Goal: Task Accomplishment & Management: Complete application form

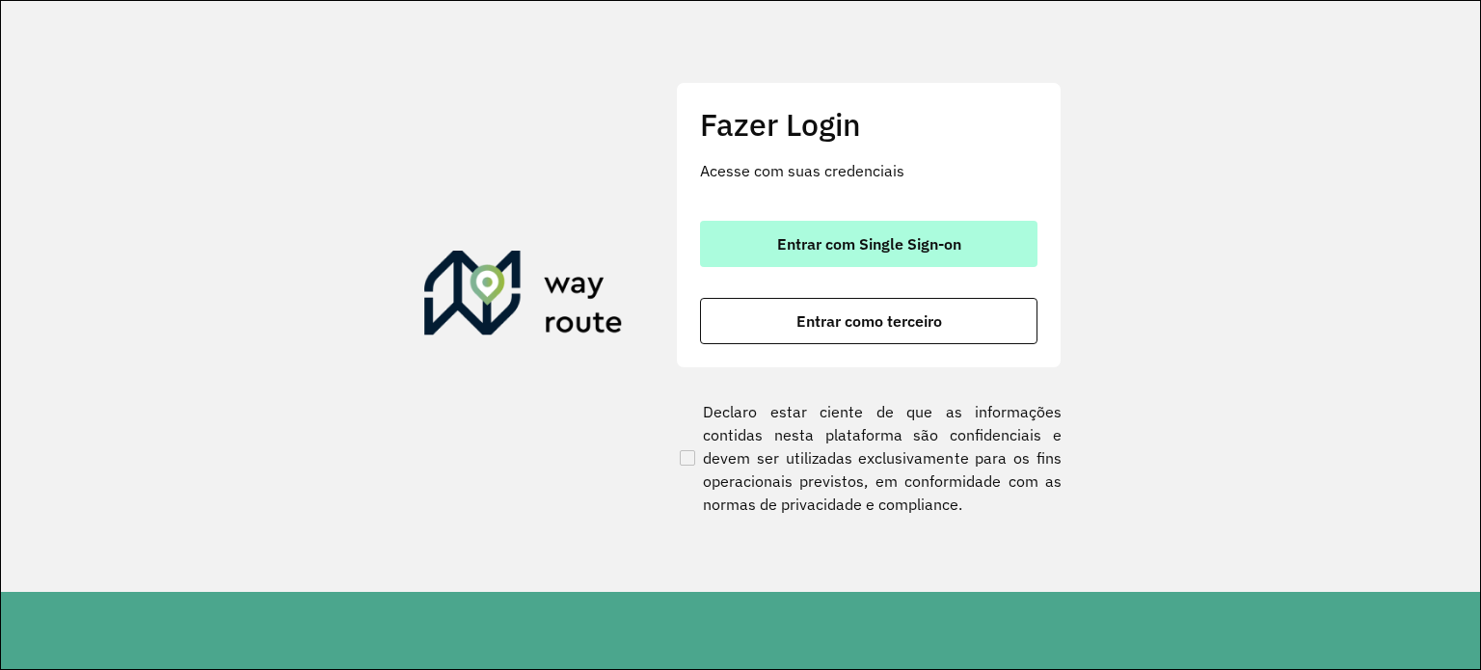
click at [865, 251] on span "Entrar com Single Sign-on" at bounding box center [869, 243] width 184 height 15
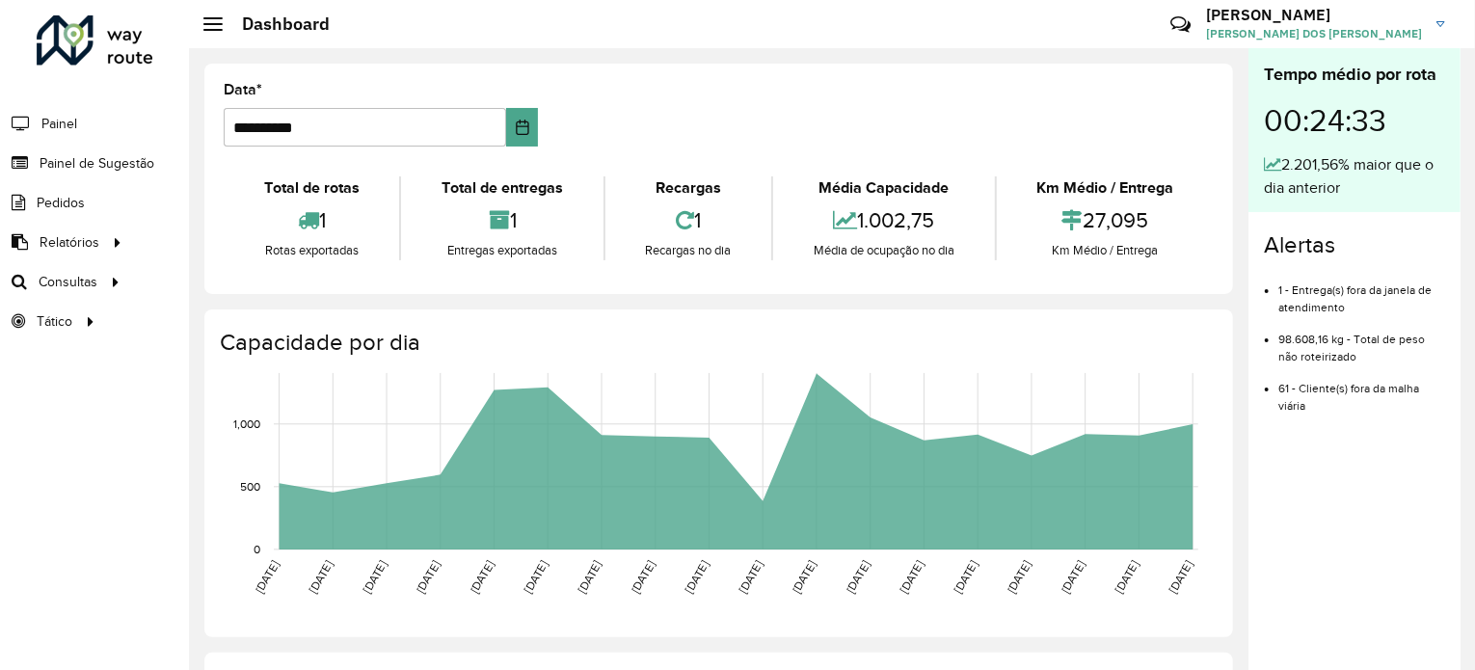
click at [77, 127] on li "Painel" at bounding box center [94, 123] width 189 height 40
click at [70, 162] on span "Painel de Sugestão" at bounding box center [100, 163] width 121 height 20
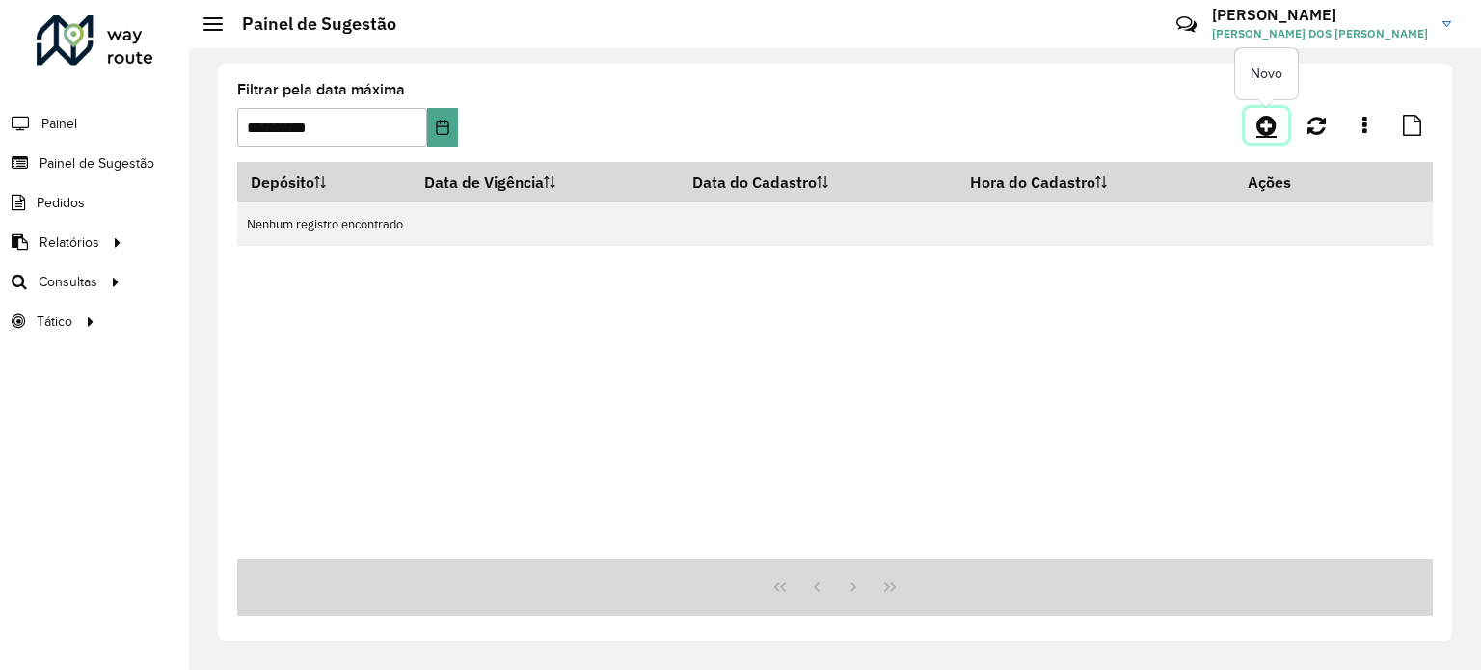
click at [1267, 128] on icon at bounding box center [1266, 125] width 20 height 23
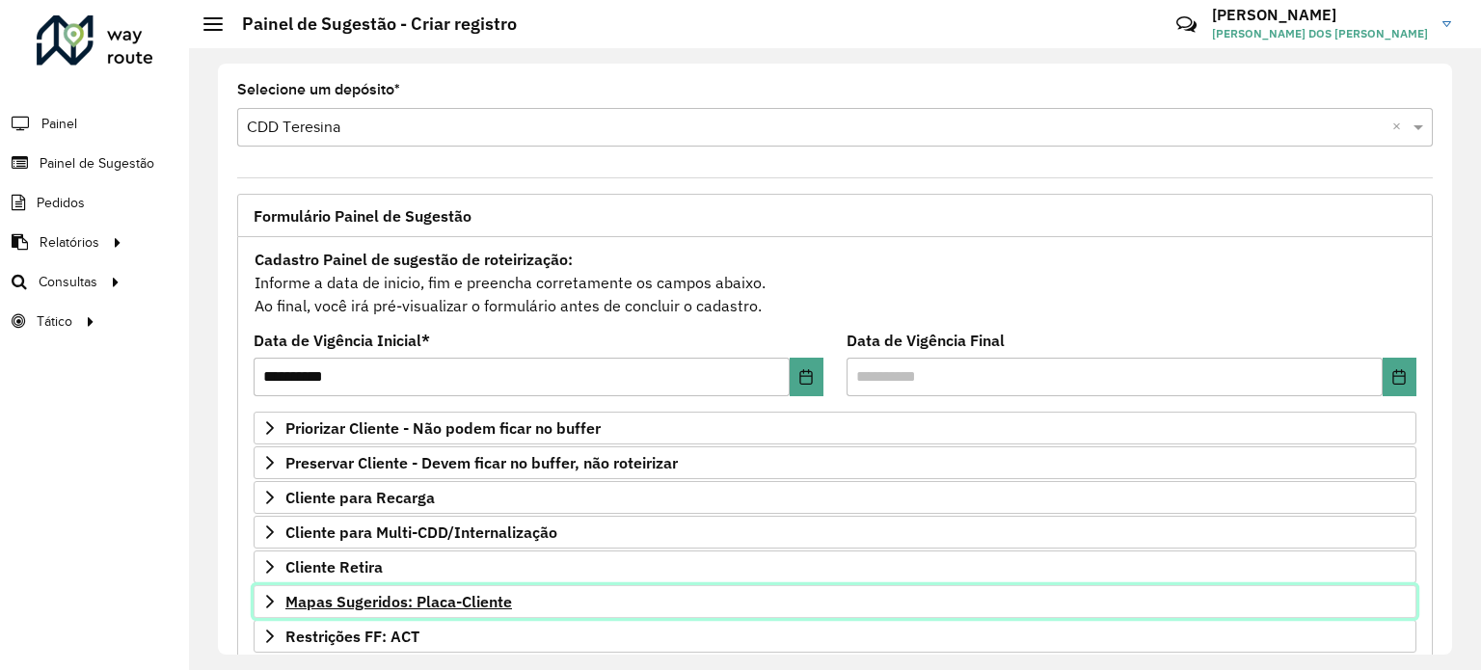
click at [270, 594] on icon at bounding box center [269, 601] width 15 height 15
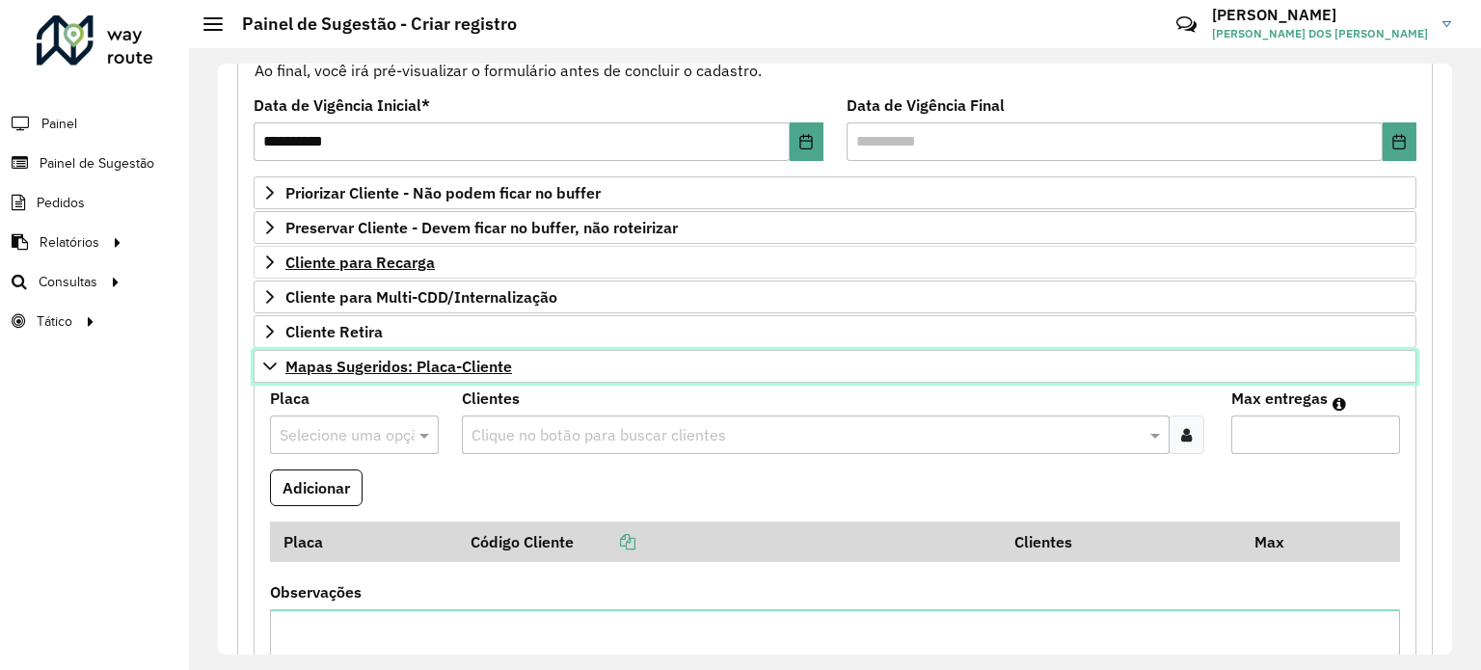
scroll to position [297, 0]
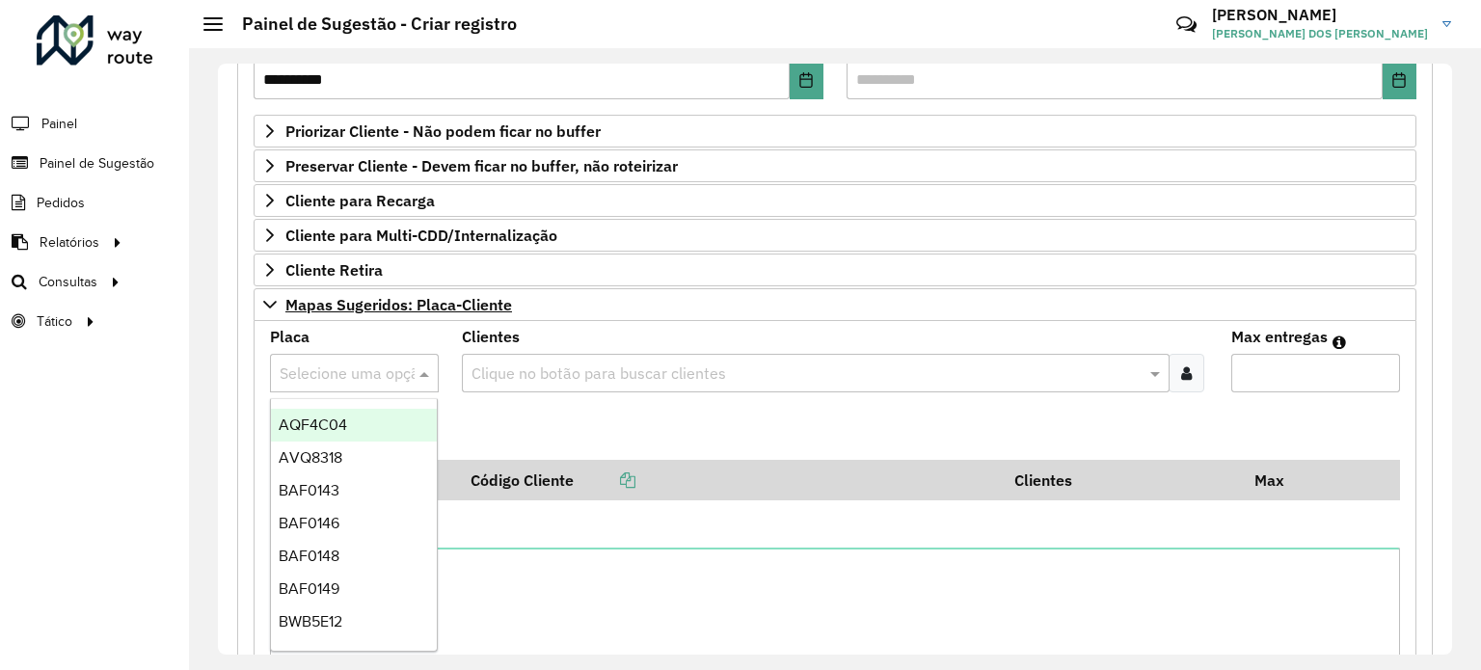
click at [397, 367] on div at bounding box center [354, 373] width 169 height 25
type input "***"
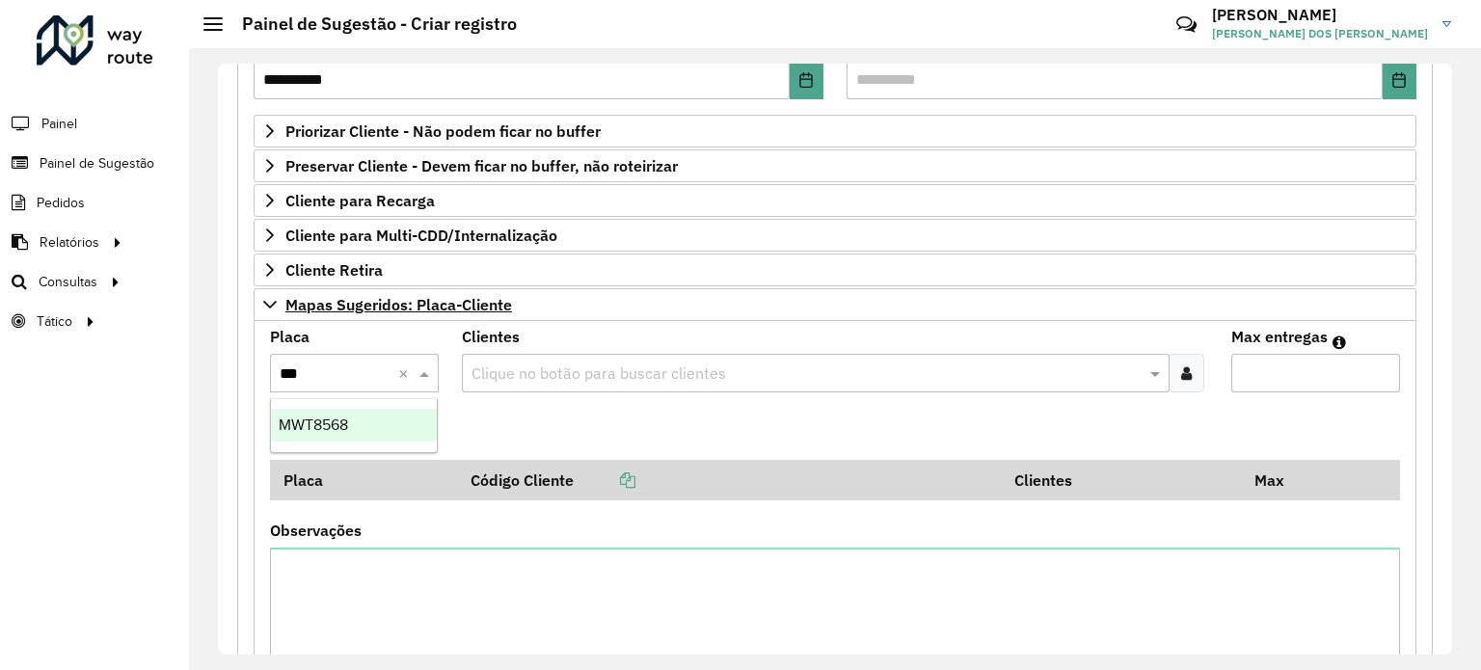
click at [340, 416] on span "MWT8568" at bounding box center [313, 424] width 69 height 16
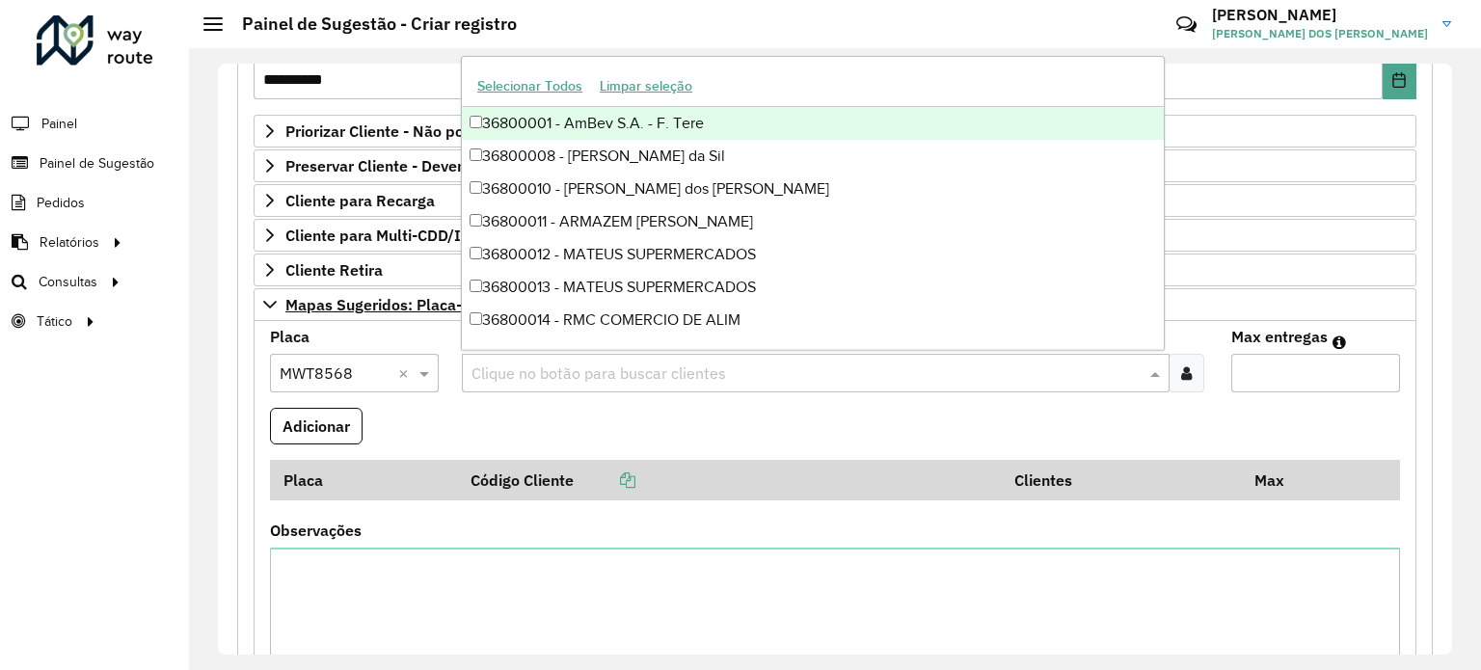
click at [572, 356] on div "Clique no botão para buscar clientes" at bounding box center [815, 373] width 707 height 39
paste input "***"
type input "***"
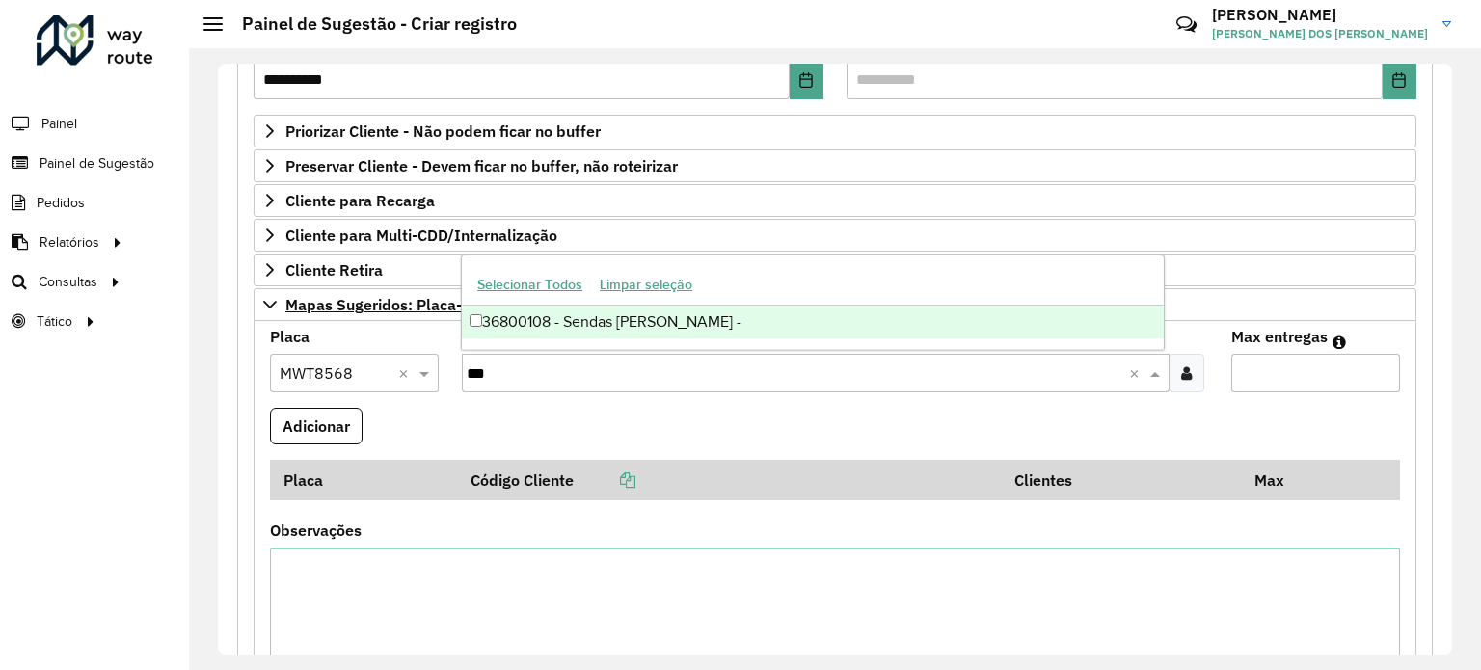
click at [562, 327] on div "36800108 - Sendas [PERSON_NAME] -" at bounding box center [813, 322] width 702 height 33
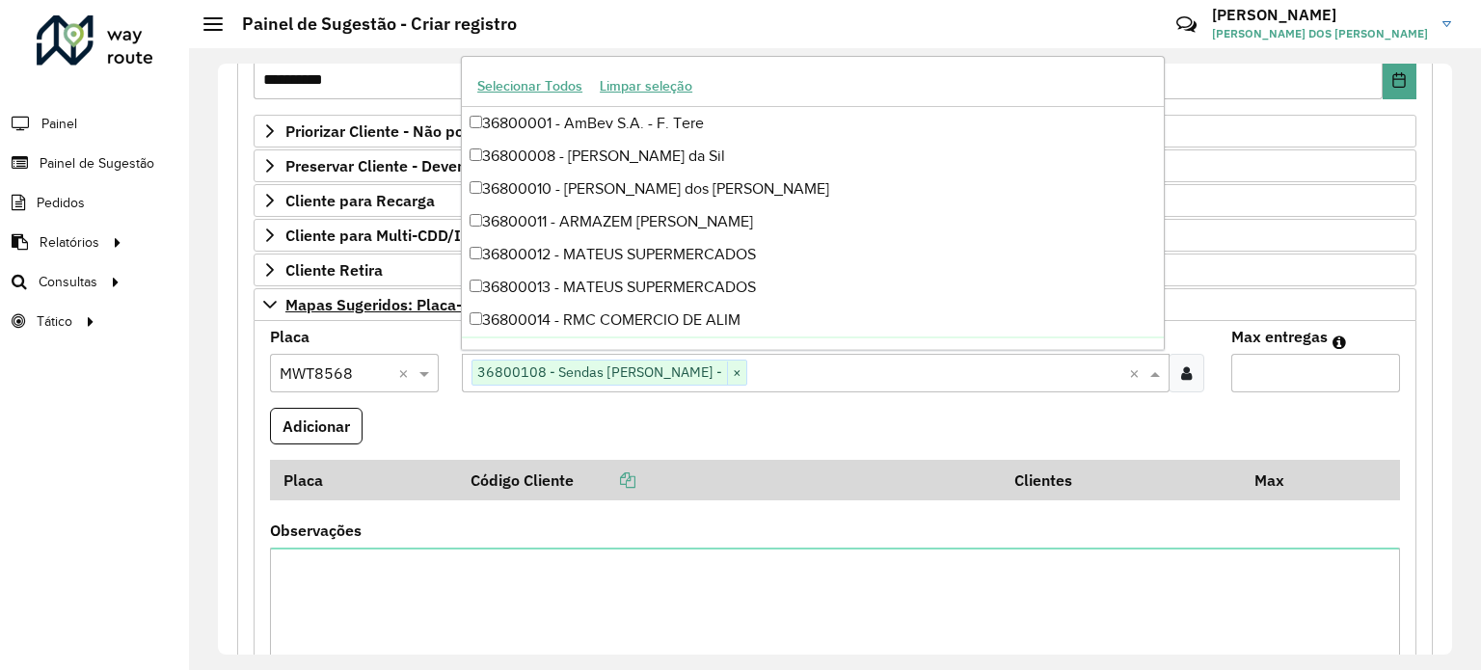
click at [744, 412] on formly-field "Adicionar" at bounding box center [834, 434] width 1153 height 52
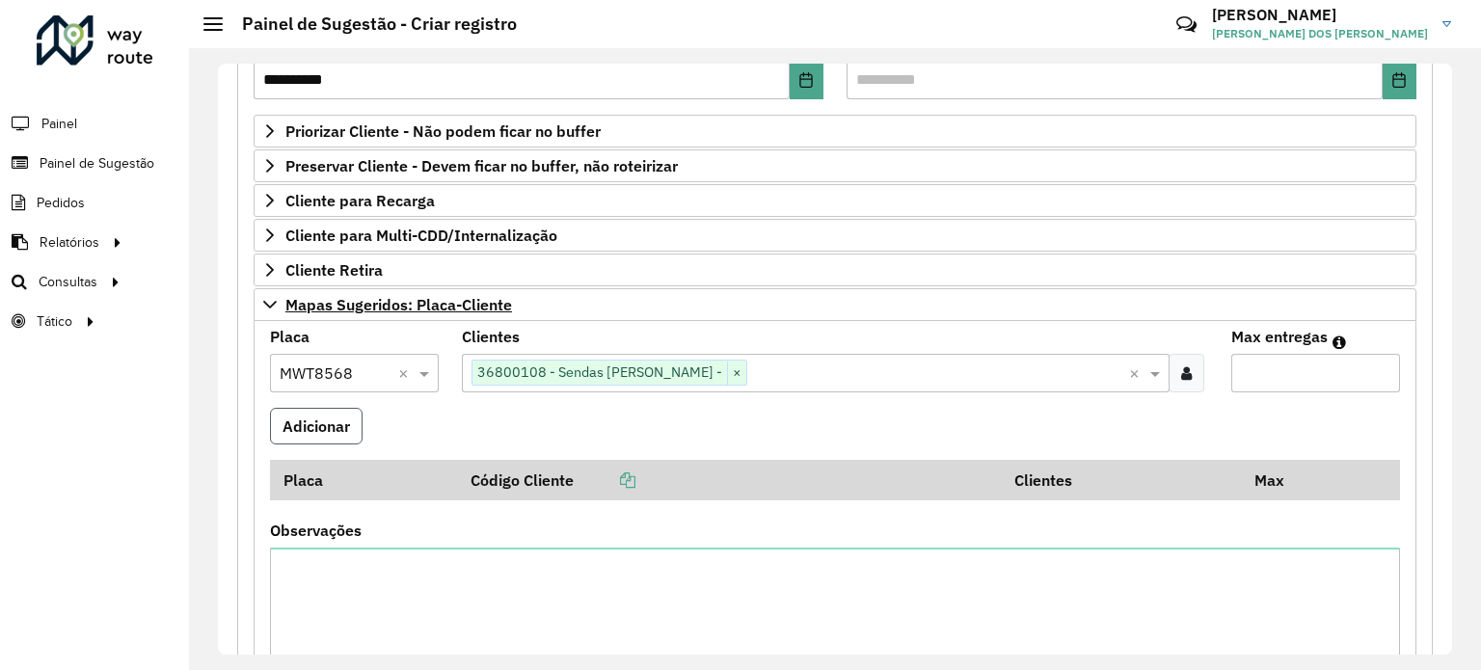
click at [317, 414] on button "Adicionar" at bounding box center [316, 426] width 93 height 37
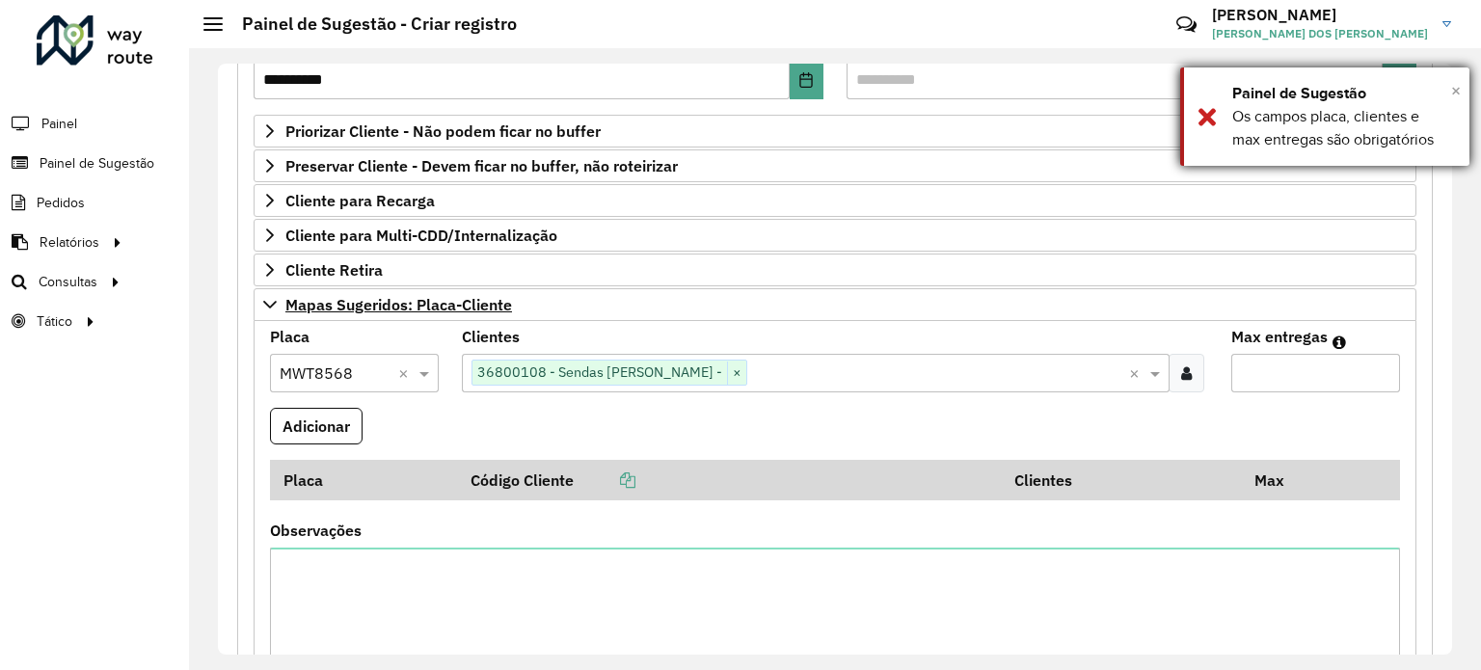
click at [1451, 84] on span "×" at bounding box center [1456, 90] width 10 height 21
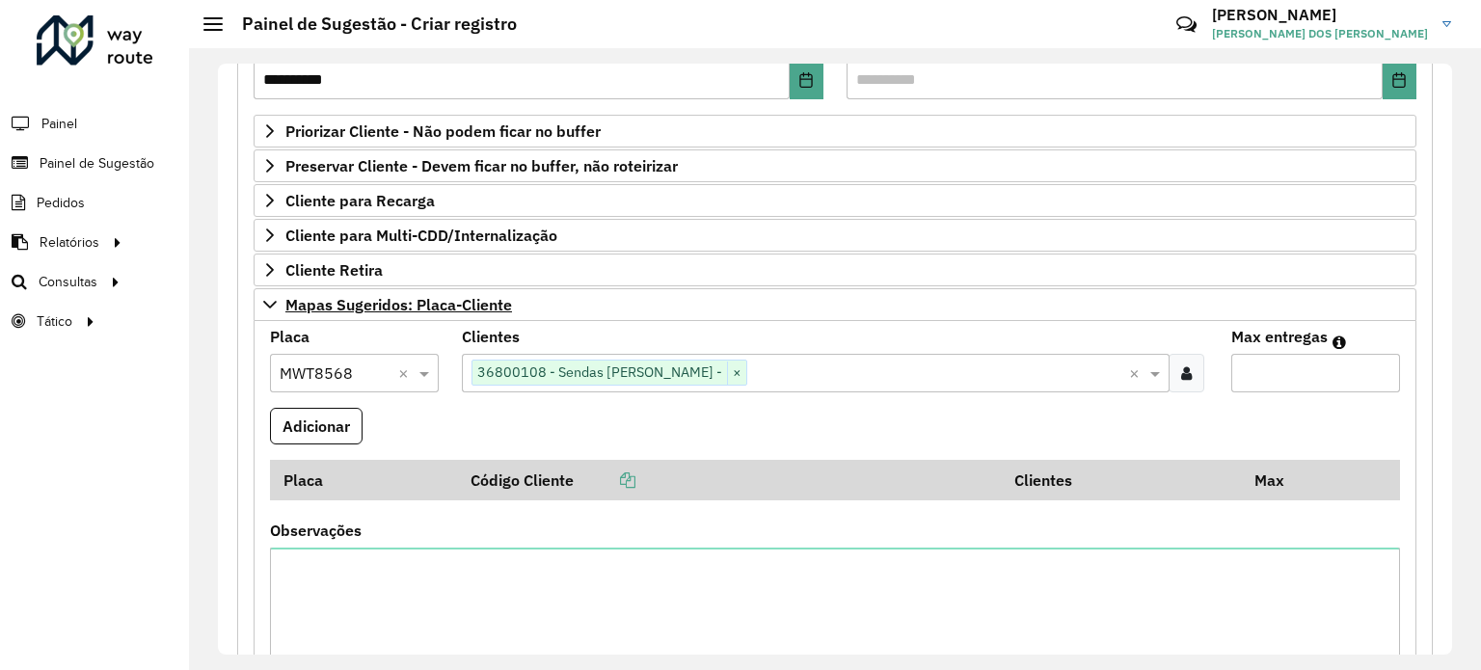
click at [1287, 354] on input "Max entregas" at bounding box center [1315, 373] width 169 height 39
type input "*"
click at [315, 421] on button "Adicionar" at bounding box center [316, 426] width 93 height 37
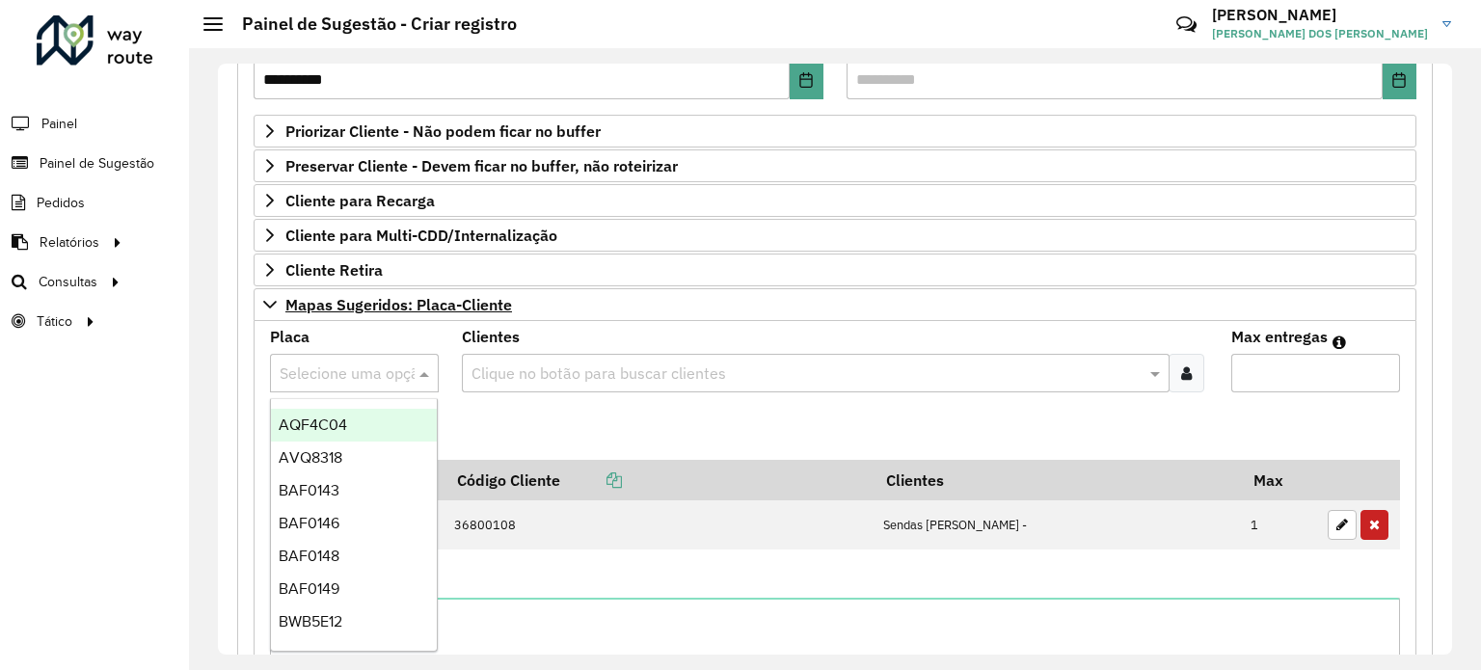
click at [321, 369] on input "text" at bounding box center [335, 373] width 111 height 23
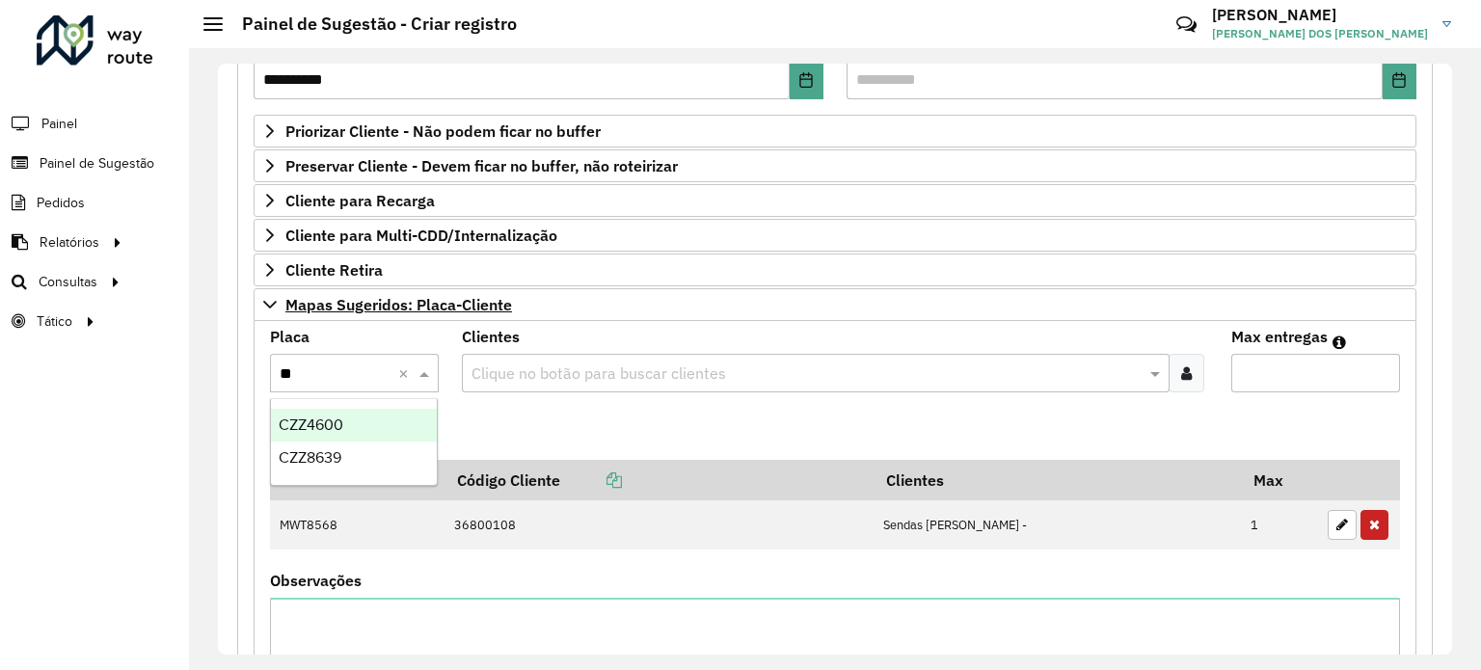
type input "***"
click at [305, 460] on span "CZZ8639" at bounding box center [310, 457] width 63 height 16
click at [601, 355] on div "Clique no botão para buscar clientes" at bounding box center [815, 373] width 707 height 39
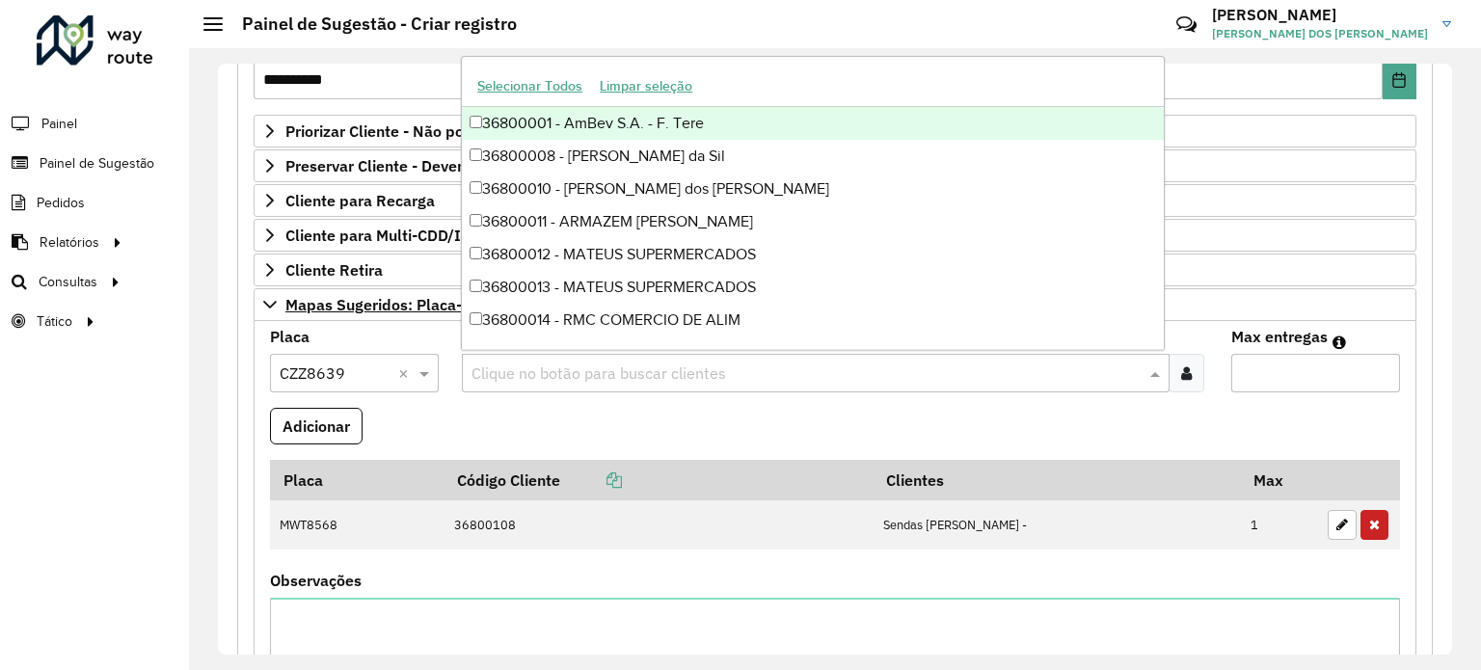
paste input "**"
type input "**"
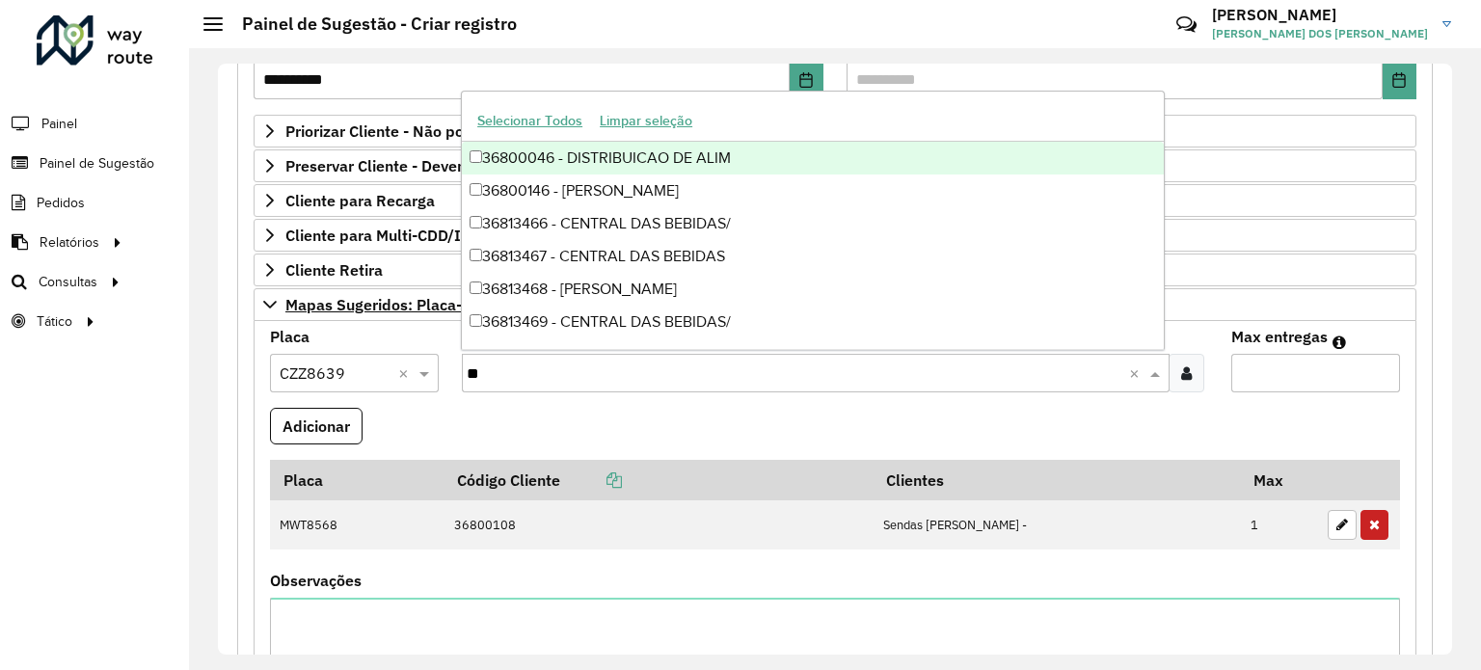
click at [676, 162] on div "36800046 - DISTRIBUICAO DE ALIM" at bounding box center [813, 158] width 702 height 33
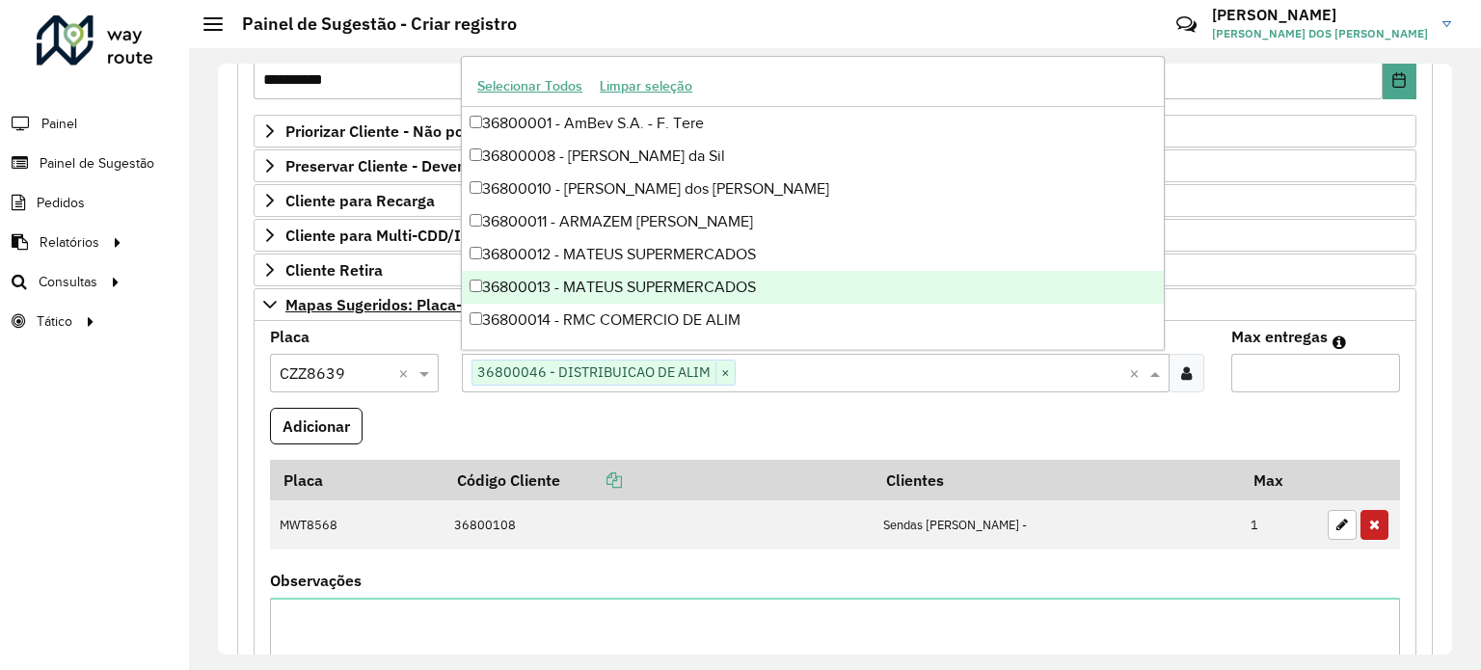
click at [1242, 382] on input "Max entregas" at bounding box center [1315, 373] width 169 height 39
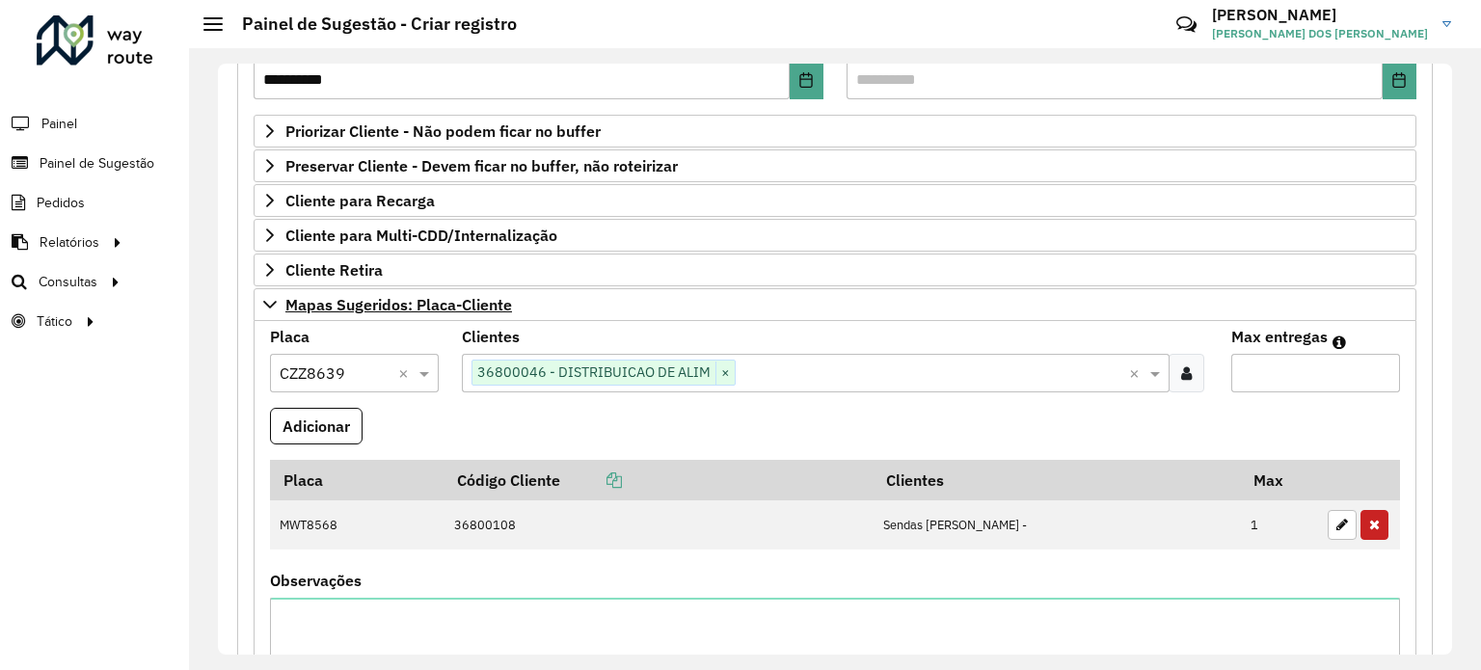
type input "*"
click at [299, 430] on button "Adicionar" at bounding box center [316, 426] width 93 height 37
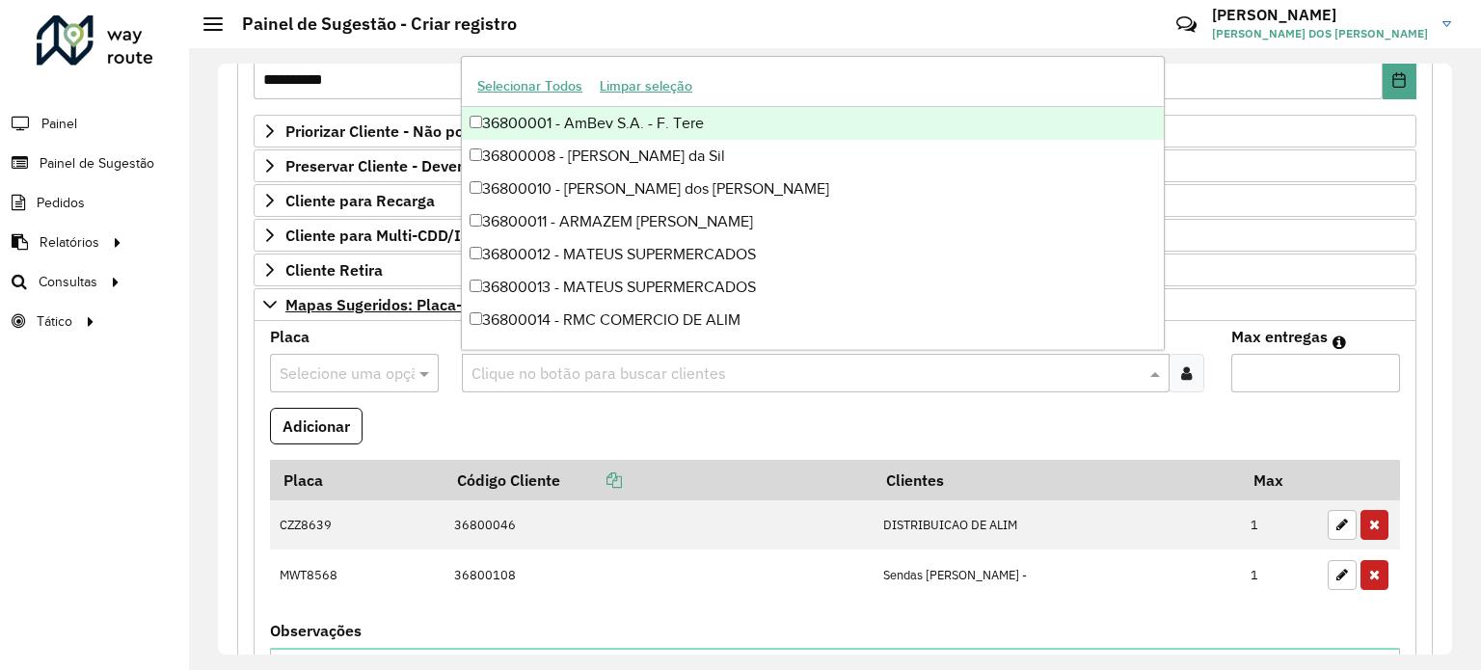
click at [567, 367] on input "text" at bounding box center [806, 373] width 678 height 23
type input "**"
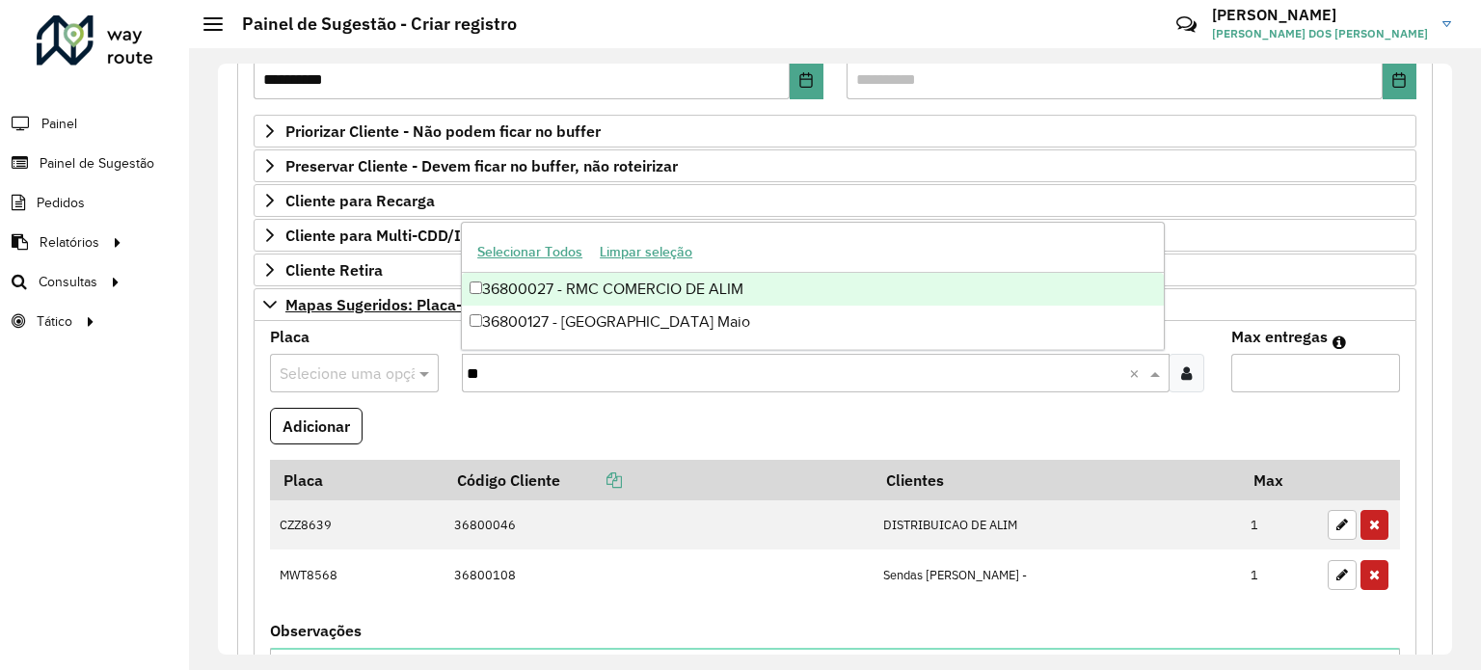
click at [648, 282] on div "36800027 - RMC COMERCIO DE ALIM" at bounding box center [813, 289] width 702 height 33
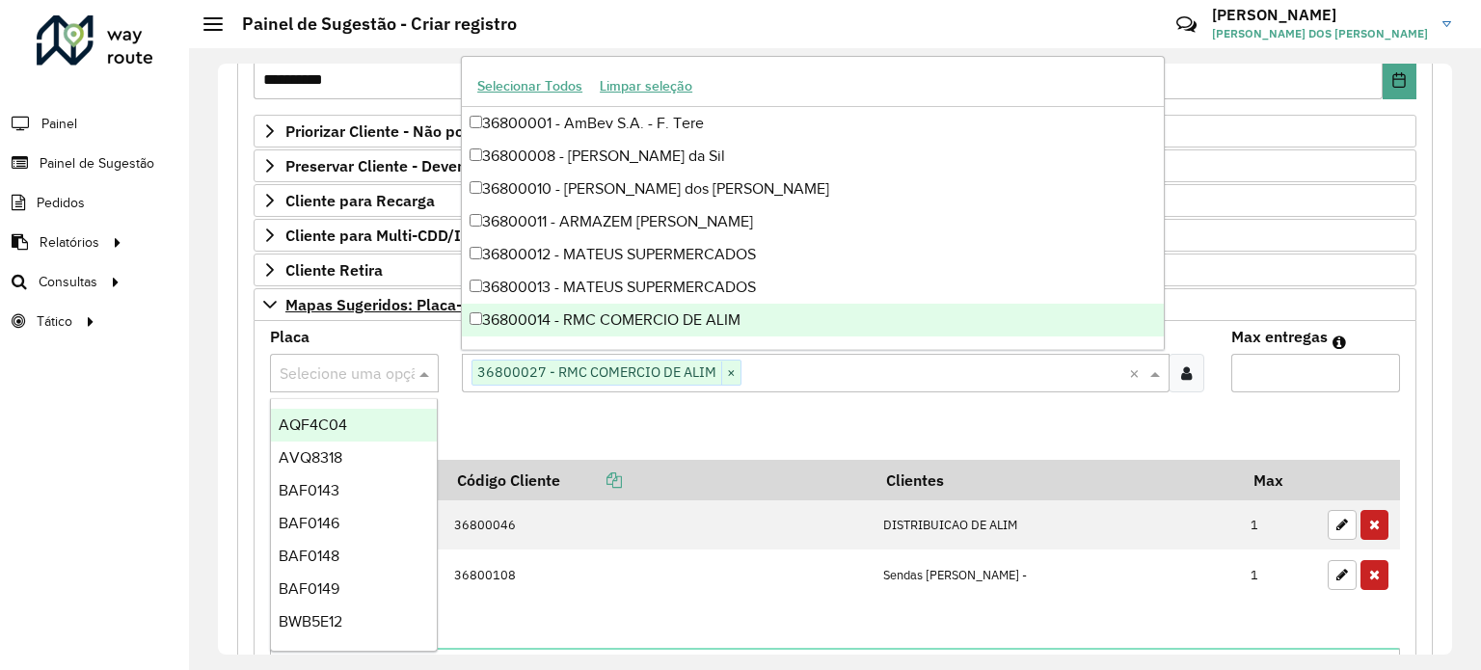
click at [339, 372] on input "text" at bounding box center [335, 373] width 111 height 23
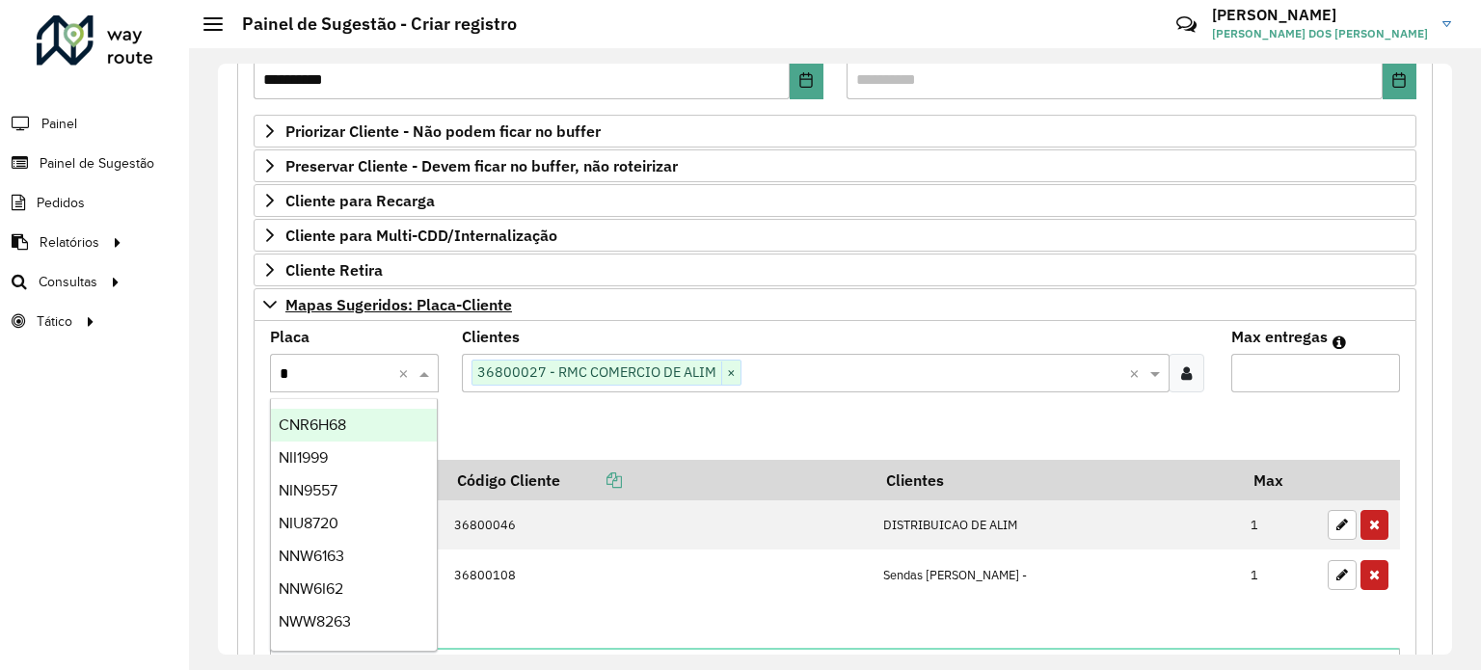
click at [339, 372] on input "*" at bounding box center [335, 373] width 111 height 23
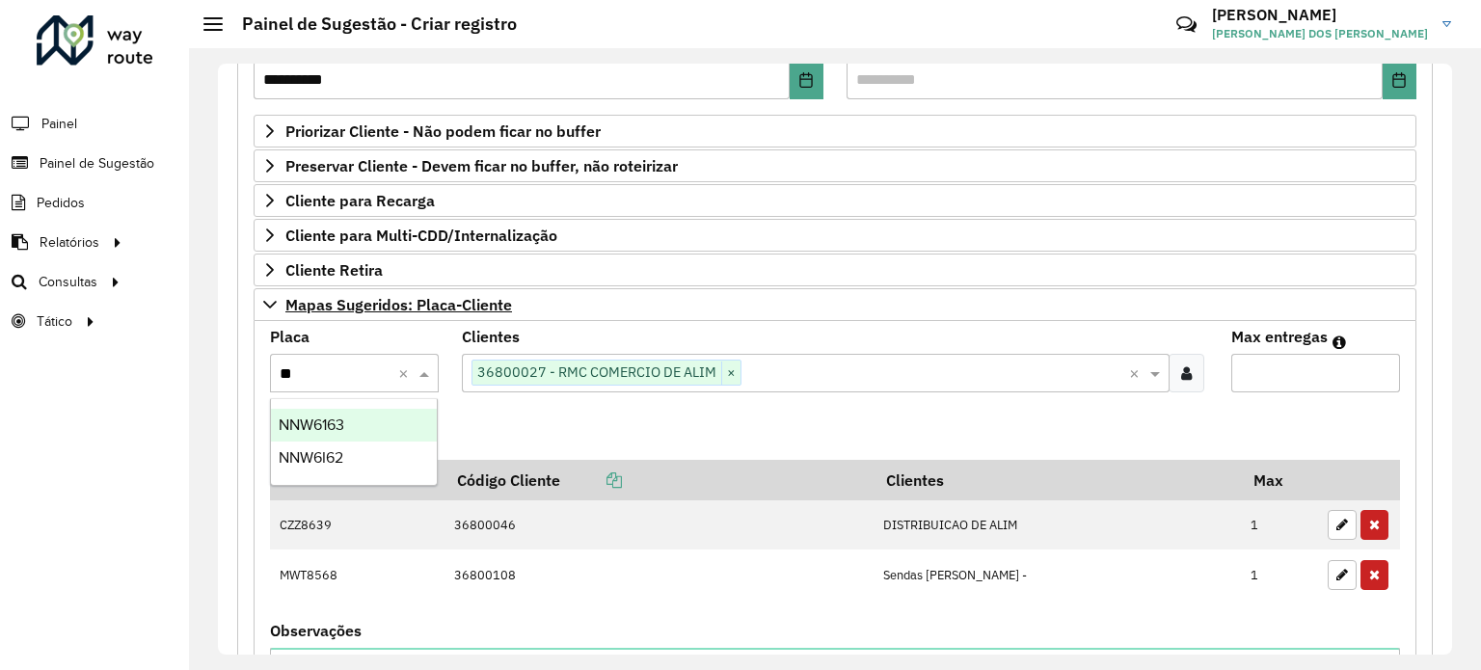
type input "***"
click at [331, 468] on div "NNW6I62" at bounding box center [354, 458] width 167 height 33
click at [1273, 370] on input "Max entregas" at bounding box center [1315, 373] width 169 height 39
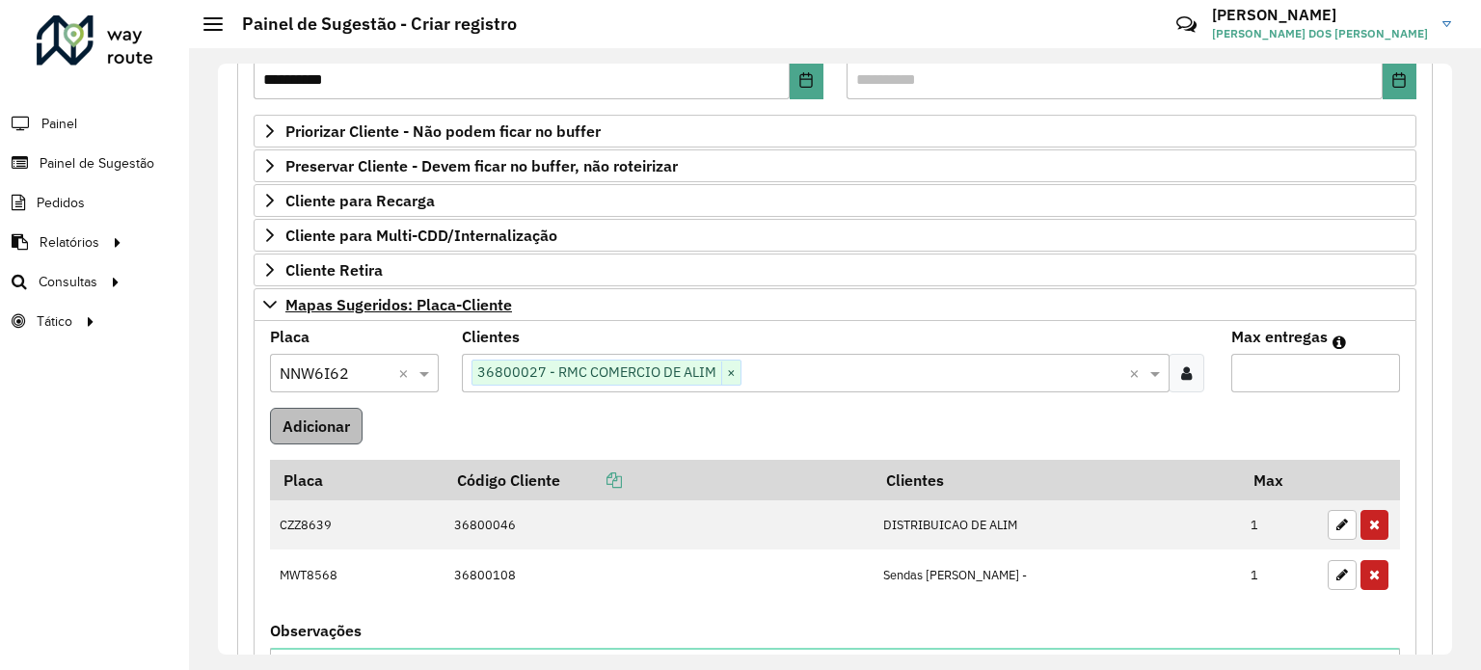
type input "*"
click at [292, 418] on button "Adicionar" at bounding box center [316, 426] width 93 height 37
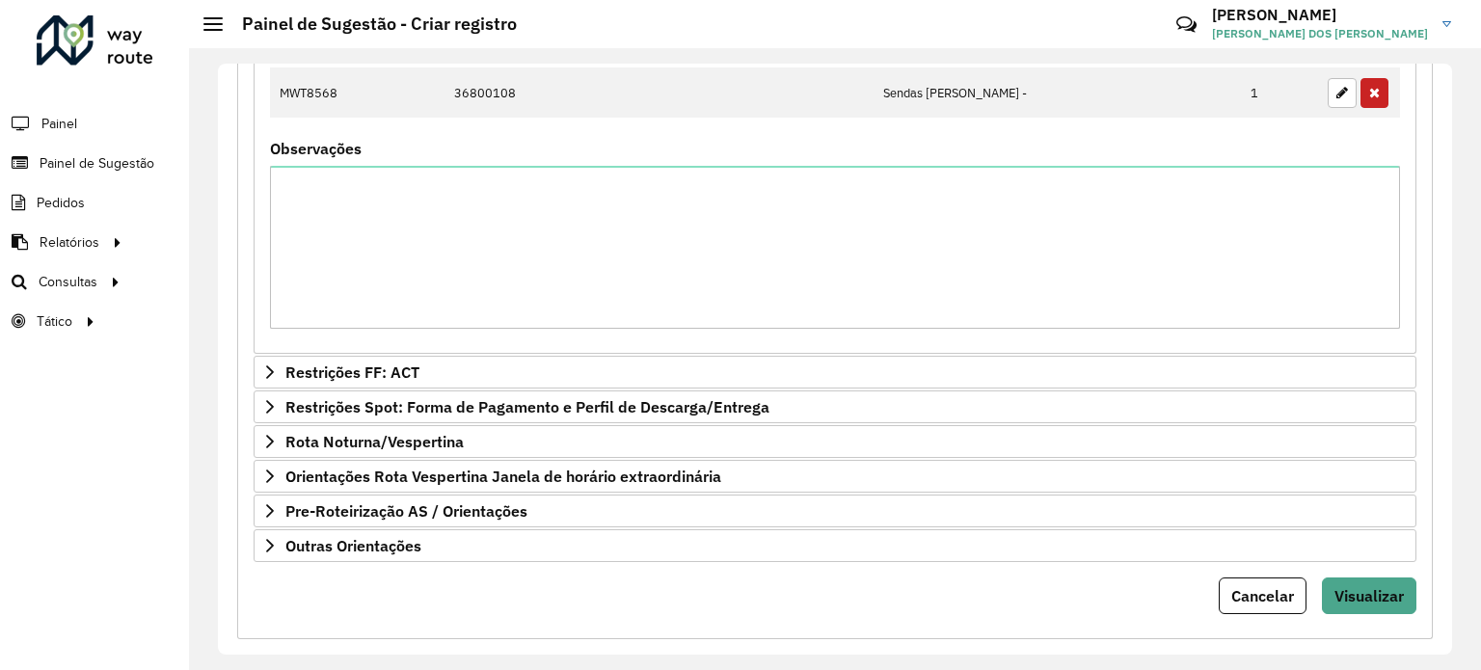
scroll to position [847, 0]
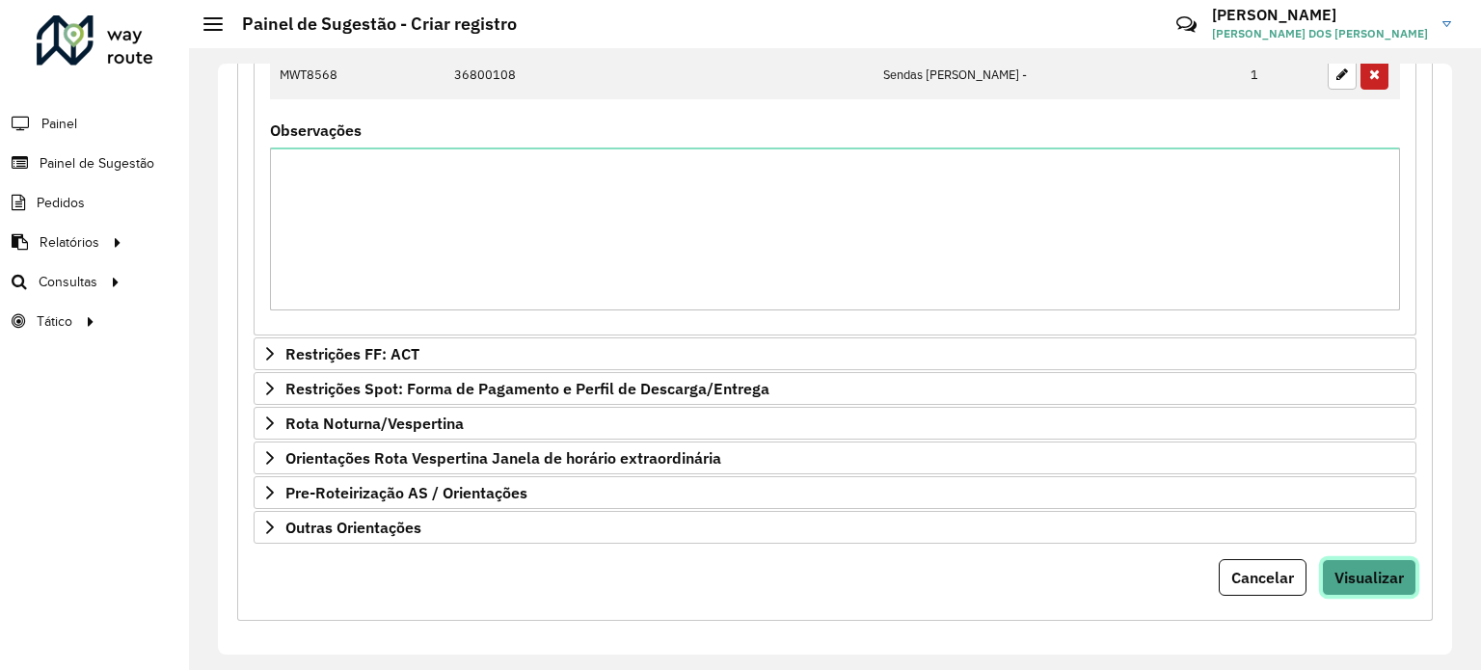
click at [1388, 569] on span "Visualizar" at bounding box center [1368, 577] width 69 height 19
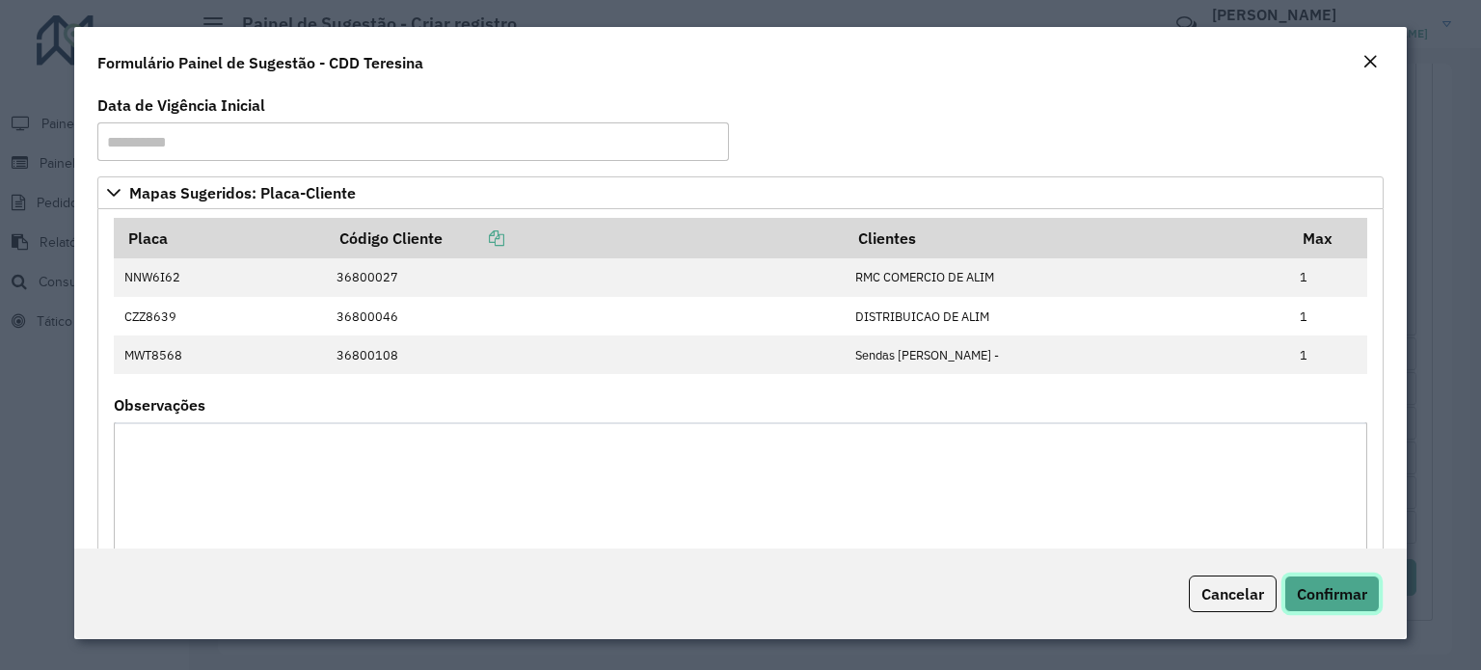
click at [1361, 585] on span "Confirmar" at bounding box center [1332, 593] width 70 height 19
